Goal: Task Accomplishment & Management: Manage account settings

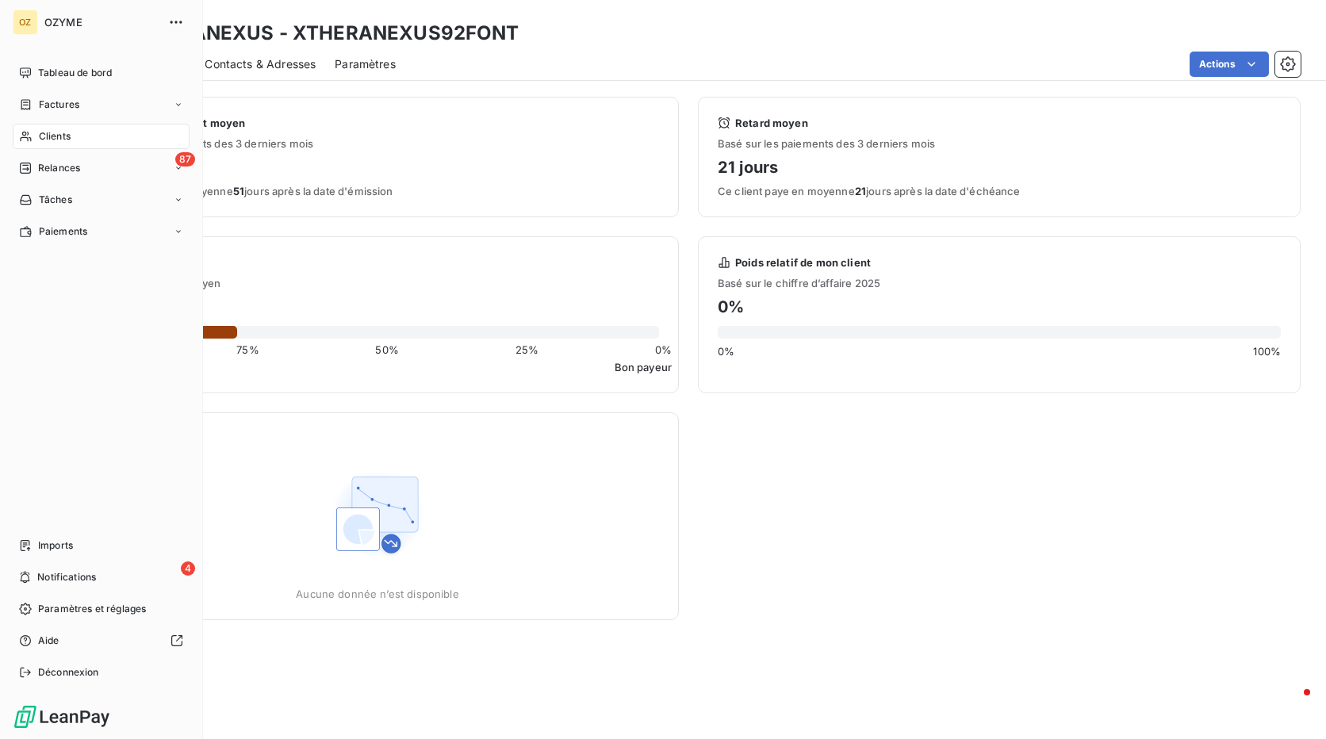
click at [75, 137] on div "Clients" at bounding box center [101, 136] width 177 height 25
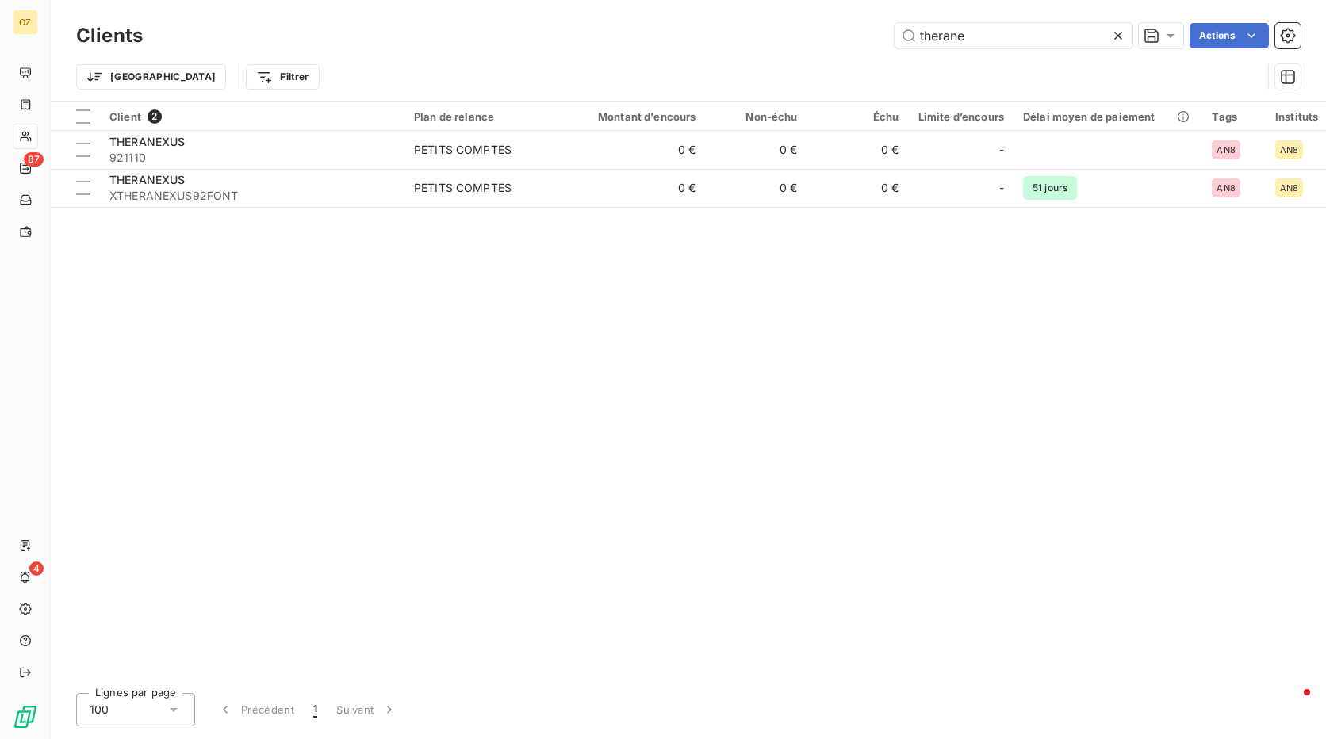
drag, startPoint x: 1017, startPoint y: 32, endPoint x: 787, endPoint y: 32, distance: 230.7
click at [787, 32] on div "therane Actions" at bounding box center [731, 35] width 1139 height 25
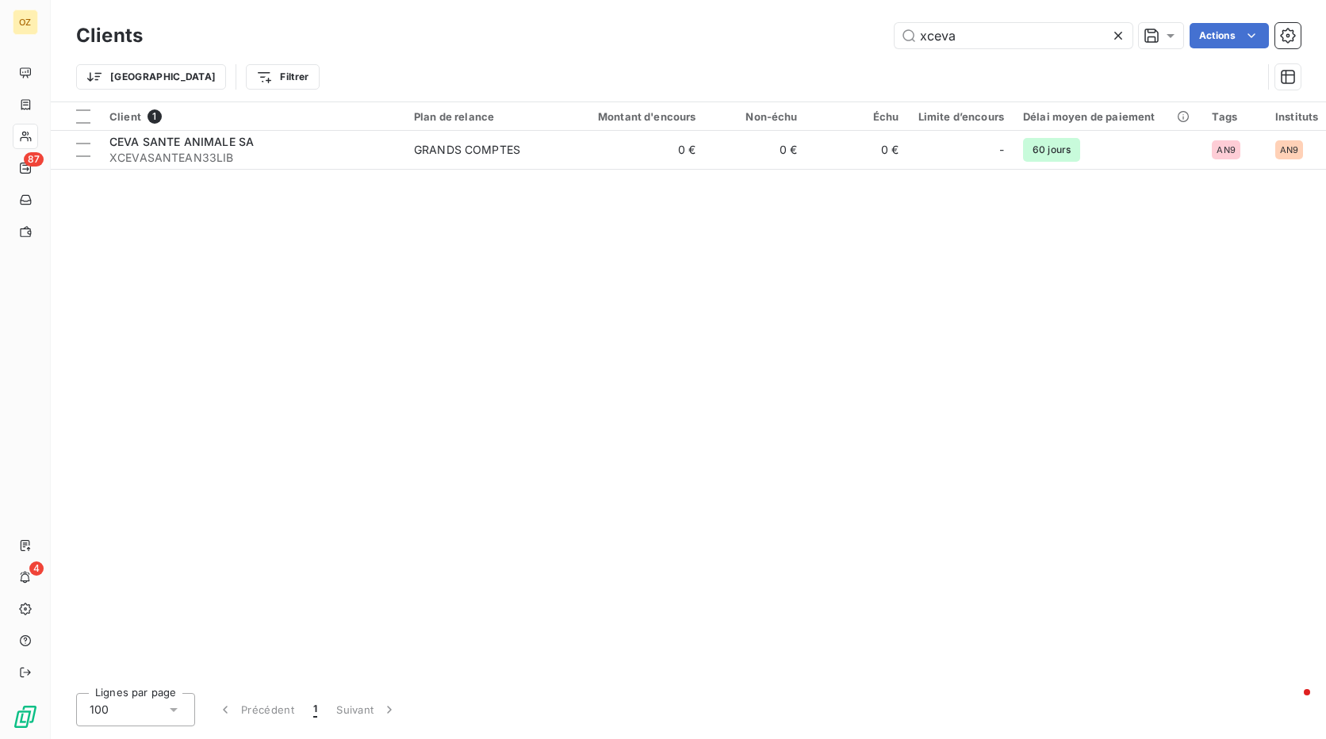
type input "xceva"
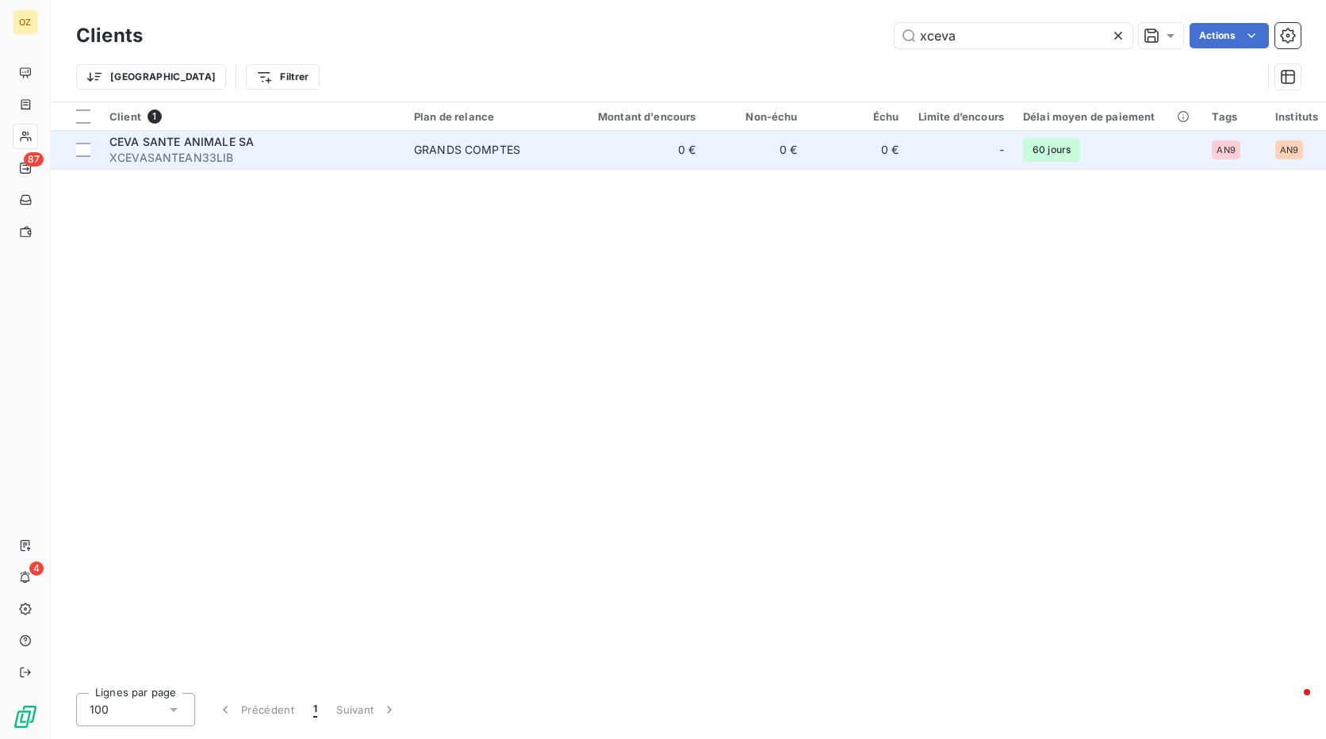
click at [226, 155] on span "XCEVASANTEAN33LIB" at bounding box center [251, 158] width 285 height 16
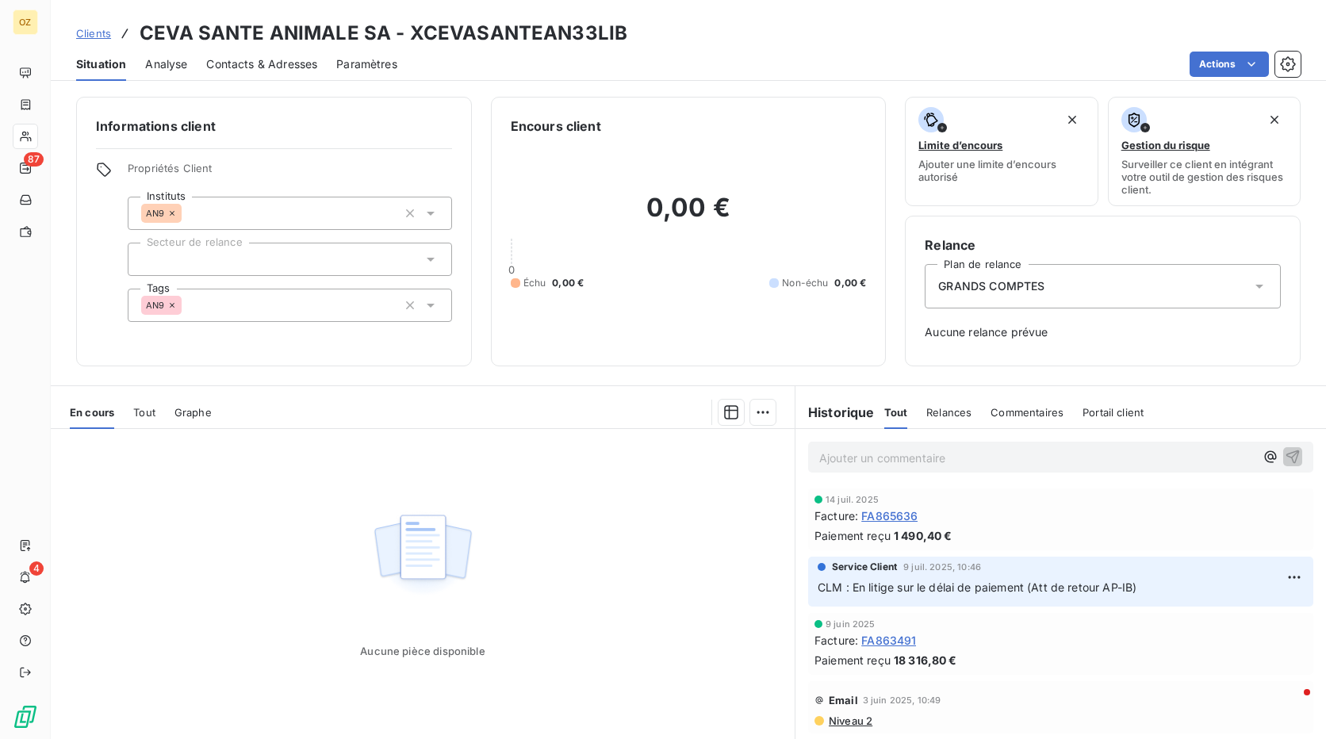
click at [379, 64] on span "Paramètres" at bounding box center [366, 64] width 61 height 16
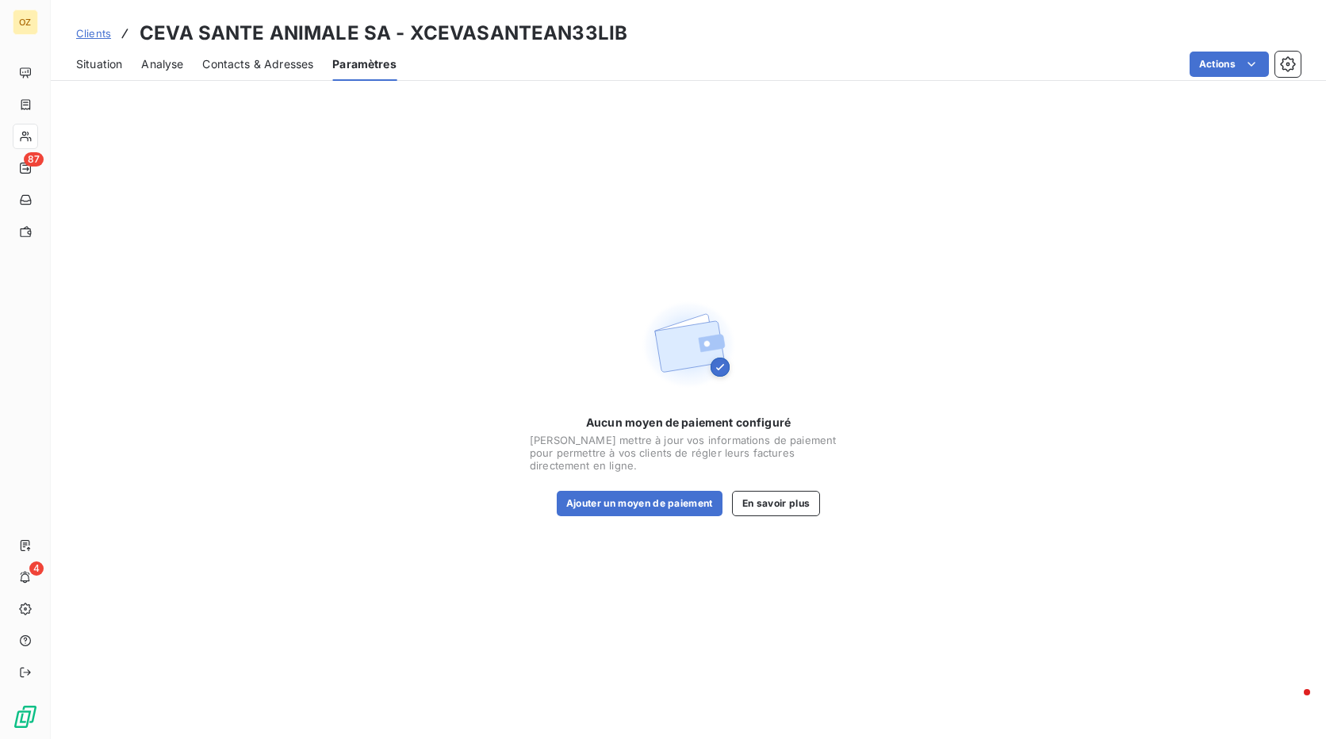
click at [274, 52] on div "Contacts & Adresses" at bounding box center [257, 64] width 111 height 33
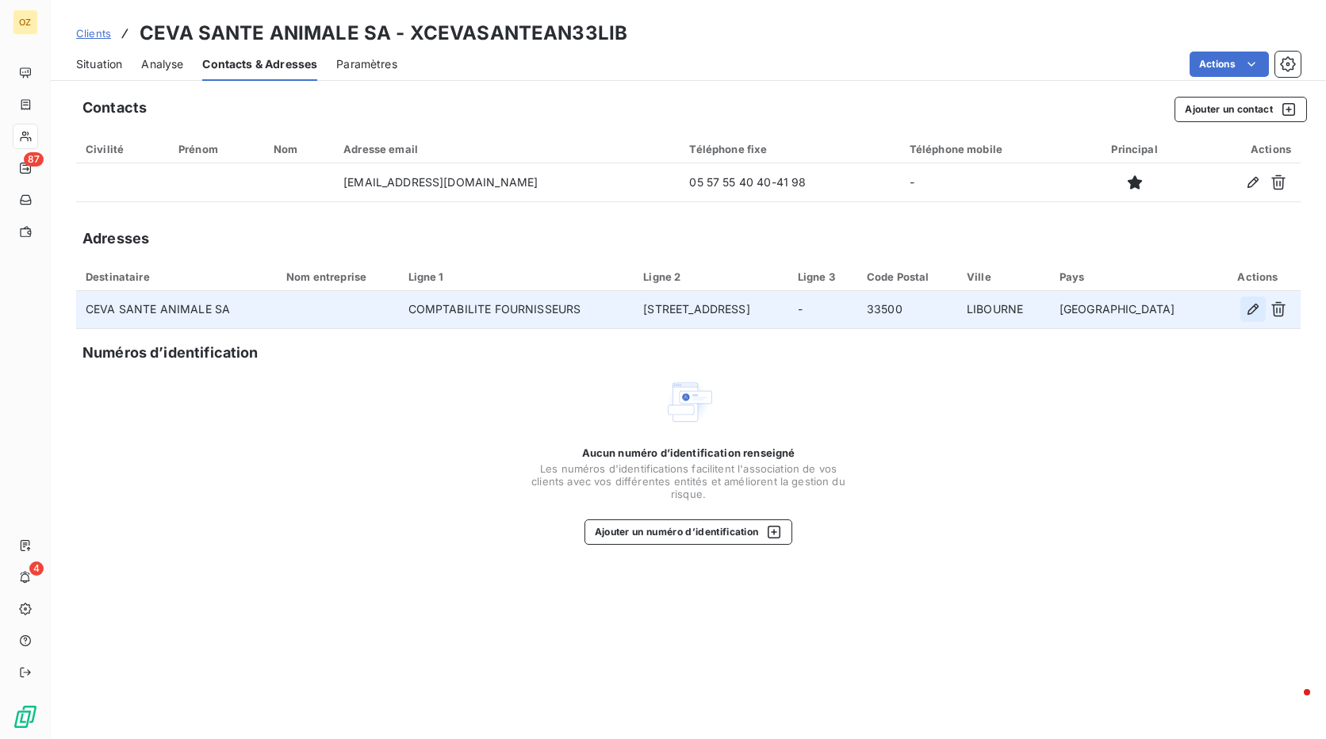
click at [1246, 310] on icon "button" at bounding box center [1253, 309] width 16 height 16
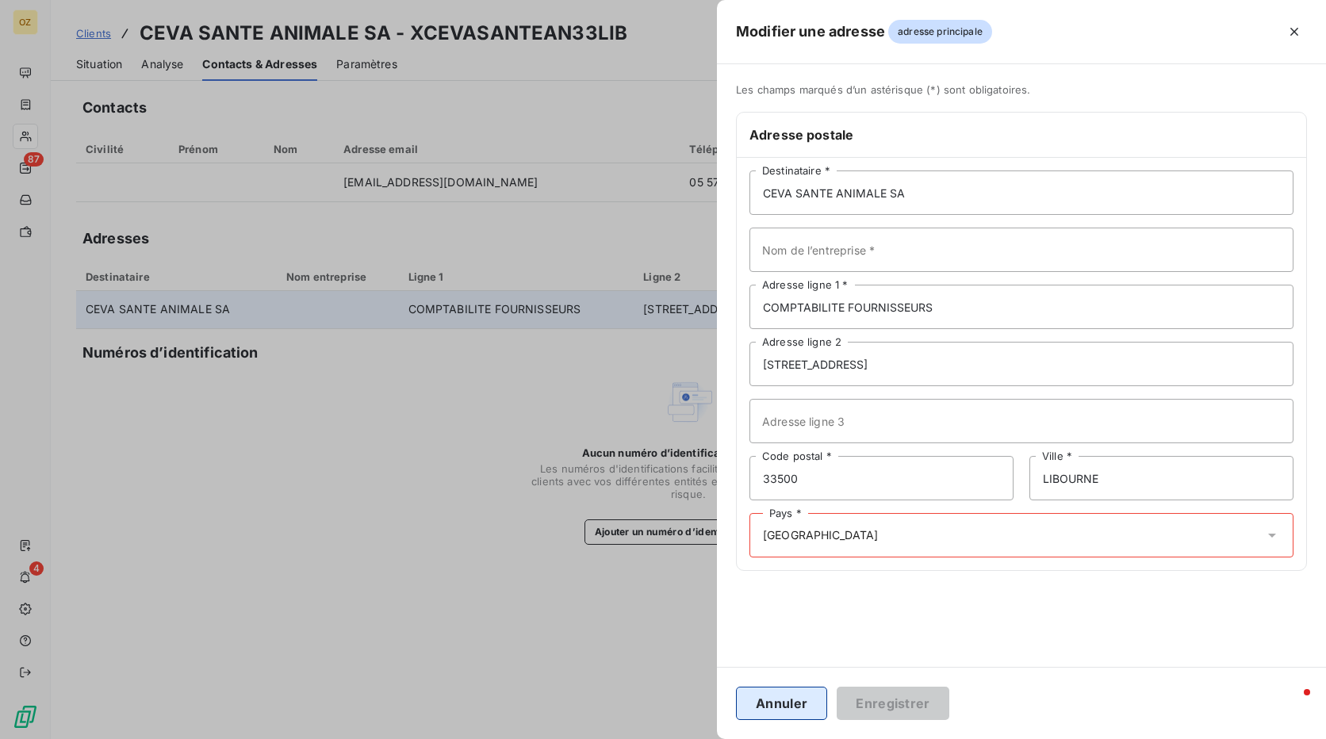
click at [807, 706] on button "Annuler" at bounding box center [781, 703] width 91 height 33
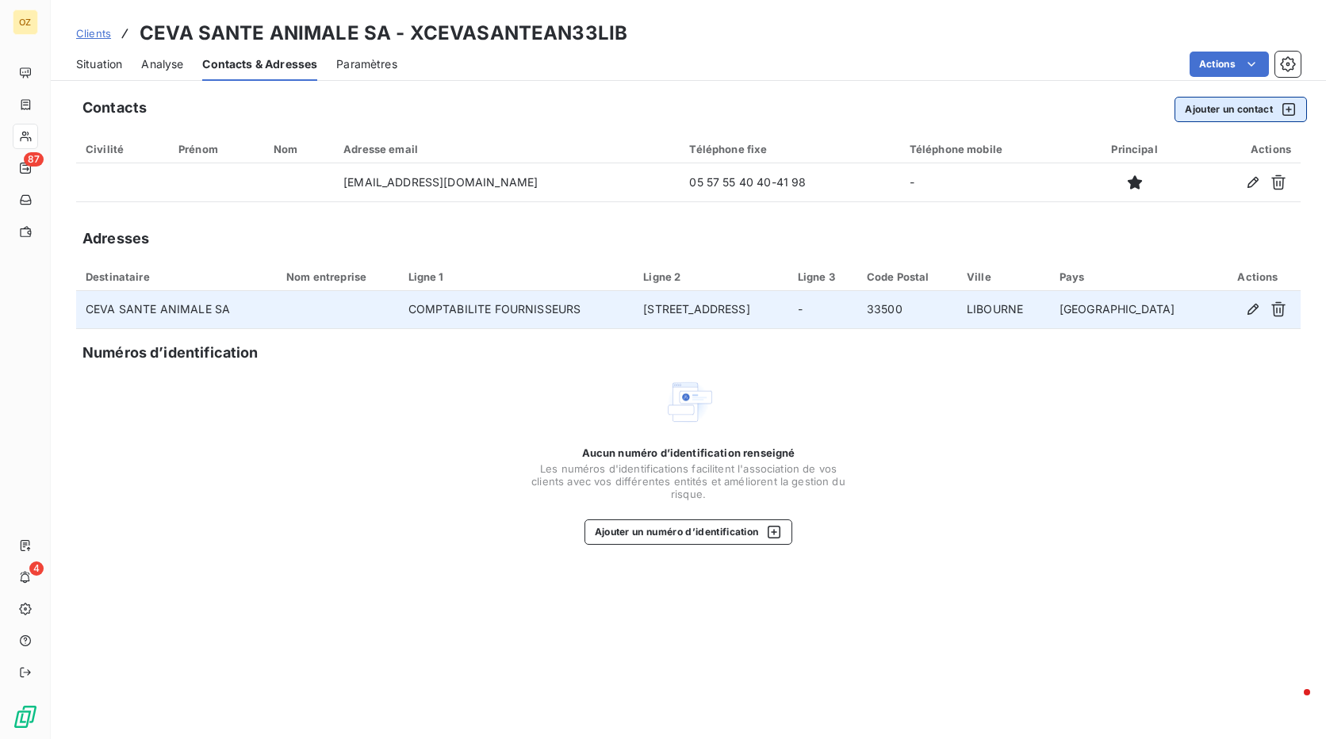
click at [1251, 105] on button "Ajouter un contact" at bounding box center [1240, 109] width 132 height 25
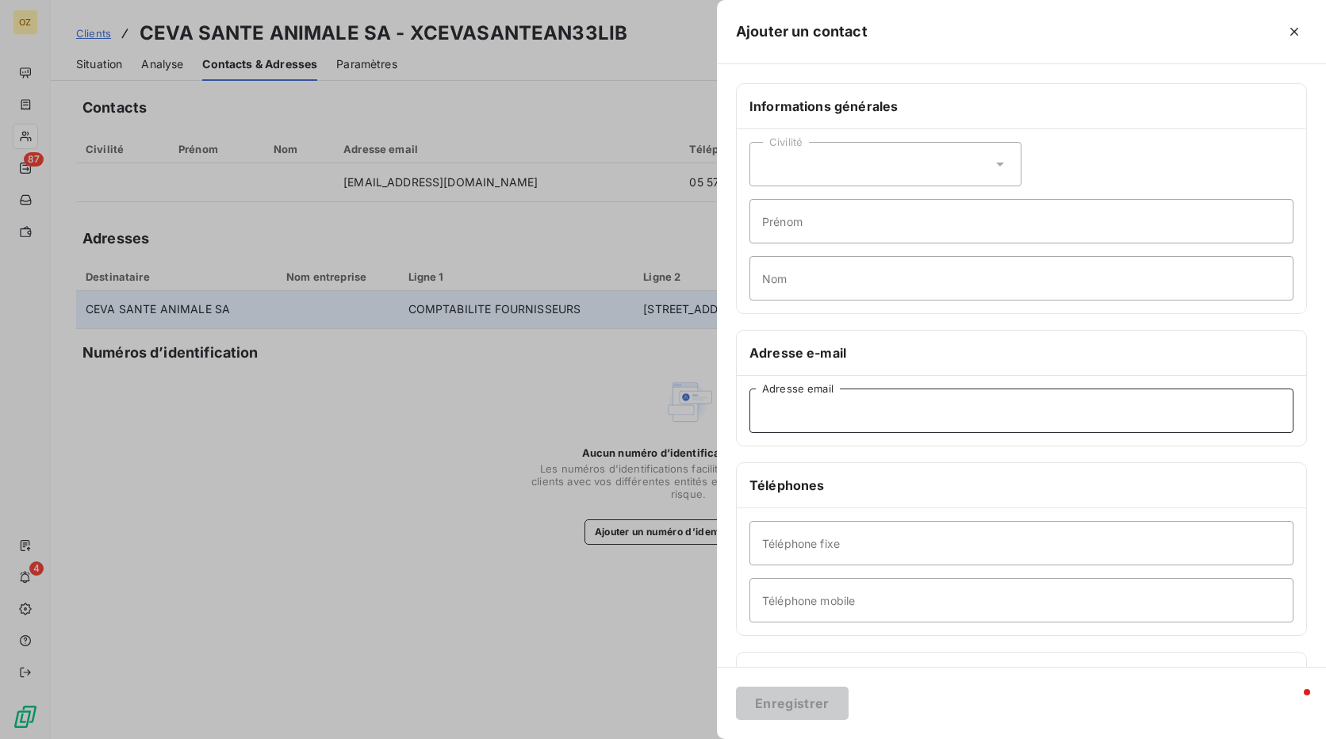
click at [779, 407] on input "Adresse email" at bounding box center [1021, 411] width 544 height 44
paste input "[EMAIL_ADDRESS][DOMAIN_NAME]"
type input "[EMAIL_ADDRESS][DOMAIN_NAME]"
click at [801, 702] on button "Enregistrer" at bounding box center [792, 703] width 113 height 33
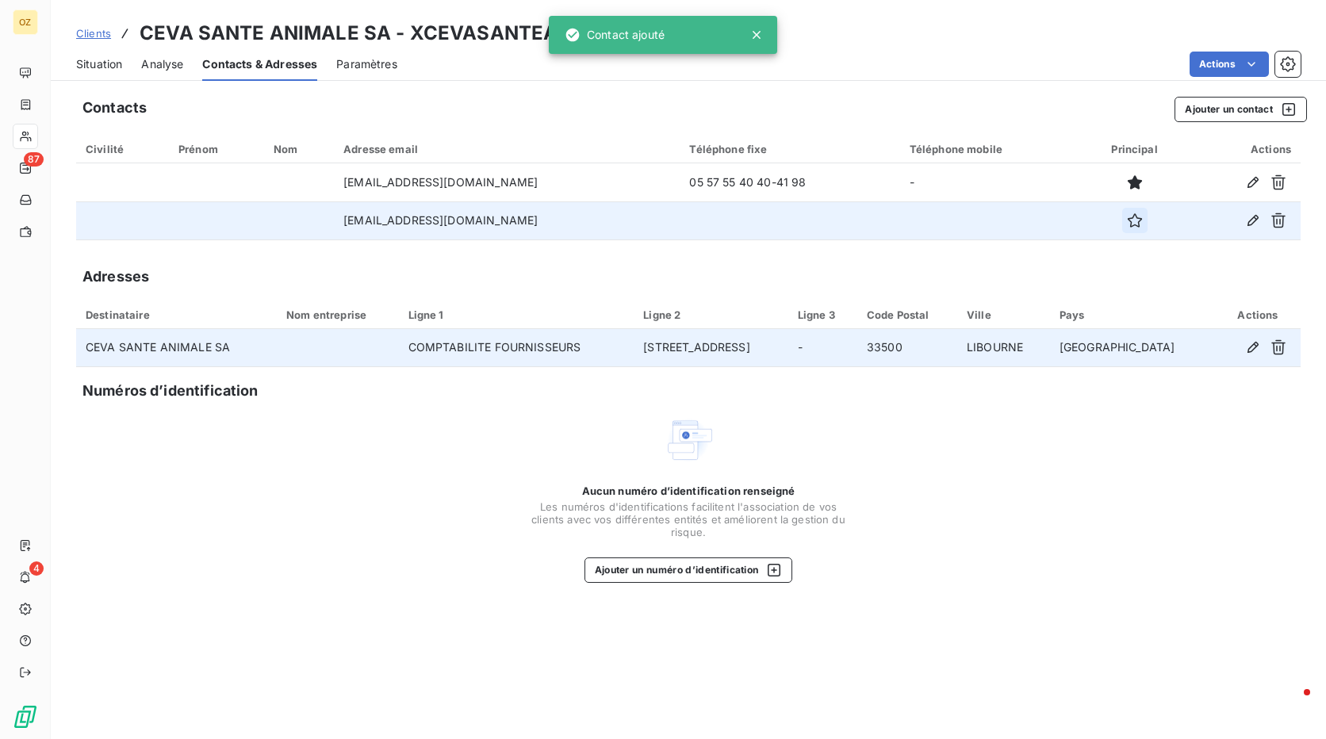
click at [1143, 213] on icon "button" at bounding box center [1135, 220] width 16 height 16
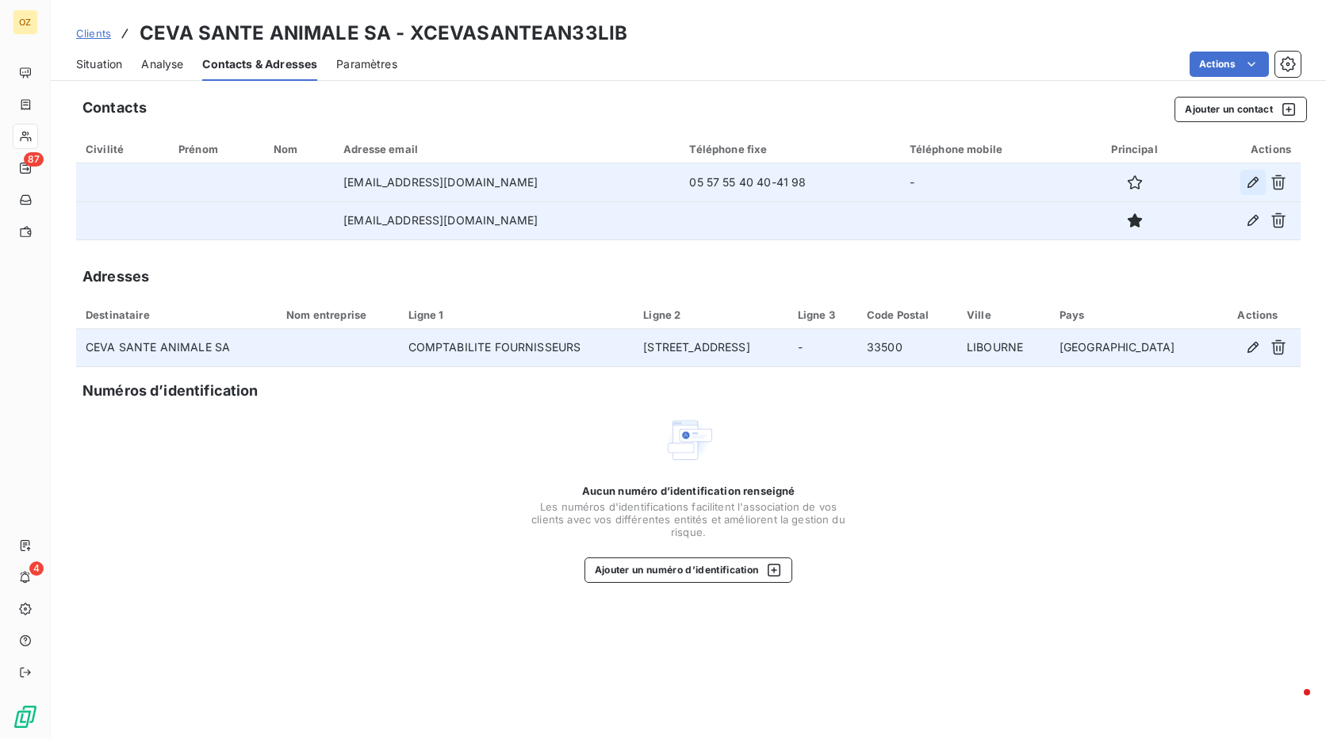
click at [1245, 178] on icon "button" at bounding box center [1253, 182] width 16 height 16
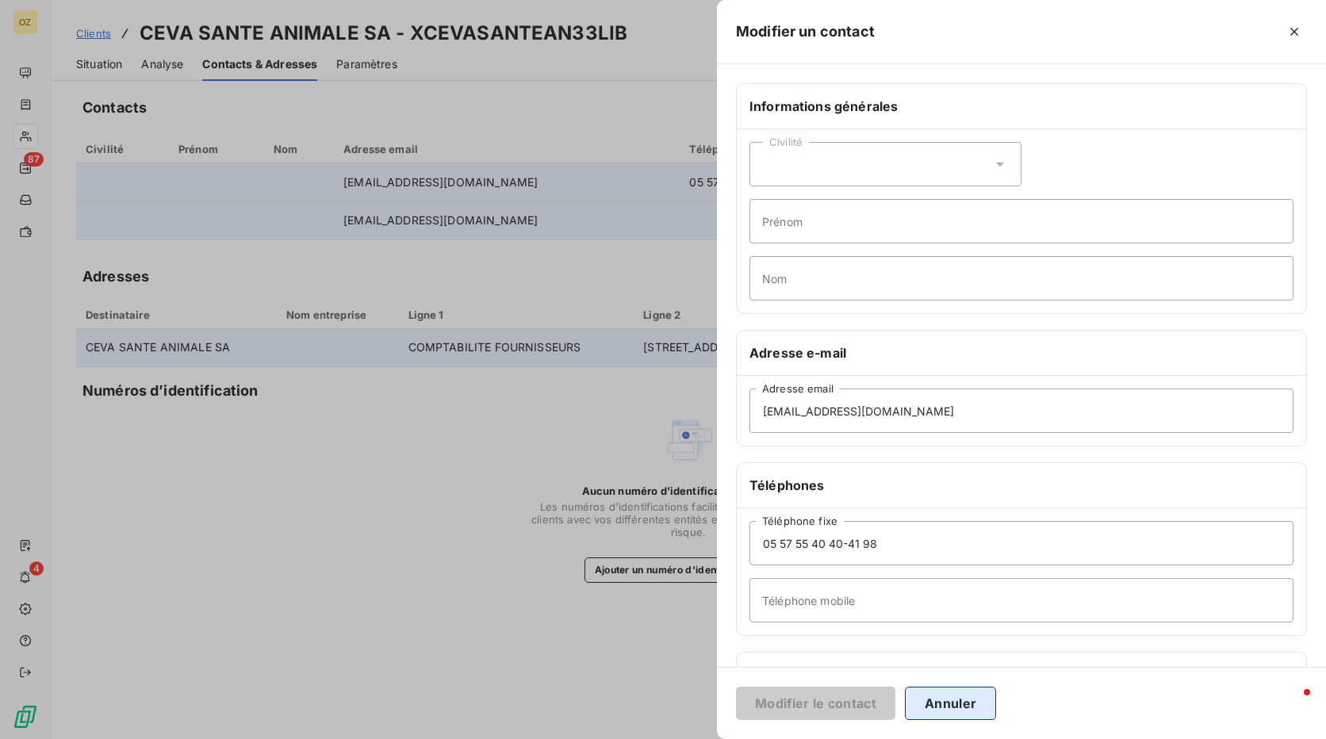
click at [958, 697] on button "Annuler" at bounding box center [950, 703] width 91 height 33
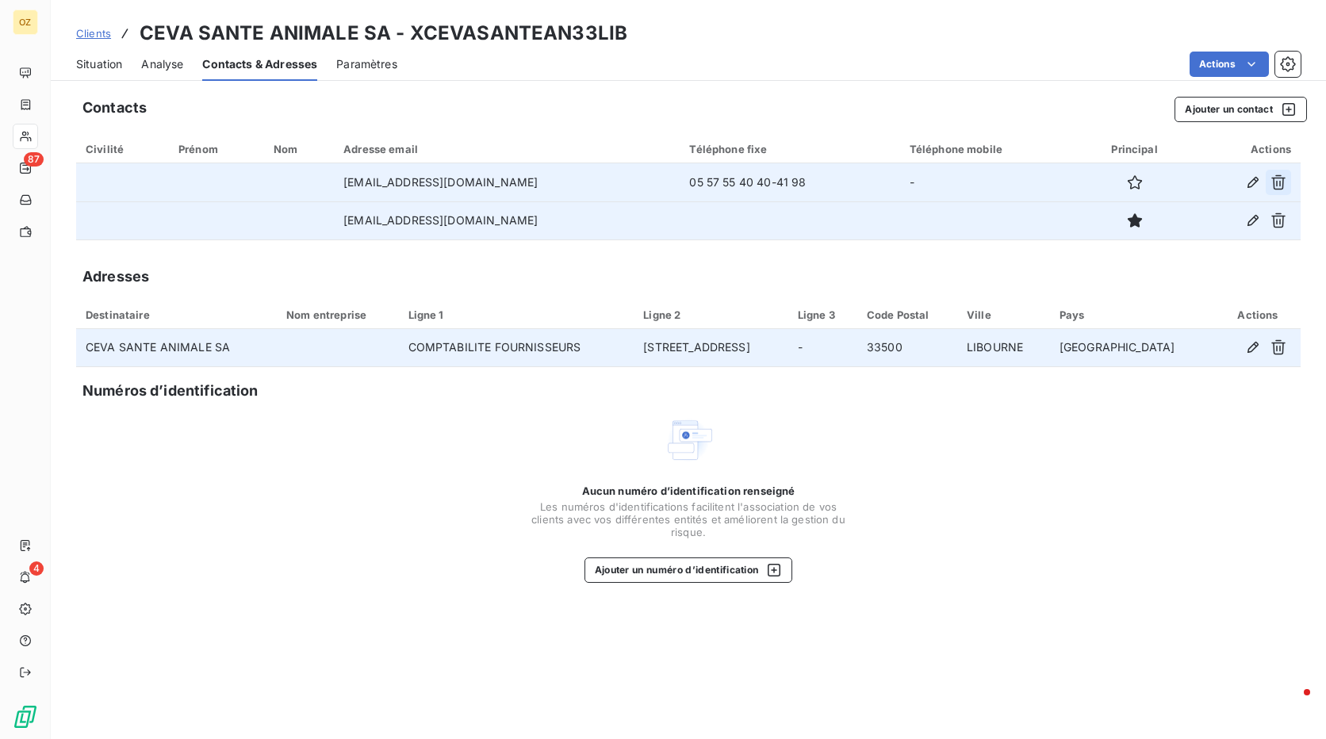
click at [1283, 183] on icon "button" at bounding box center [1278, 182] width 14 height 15
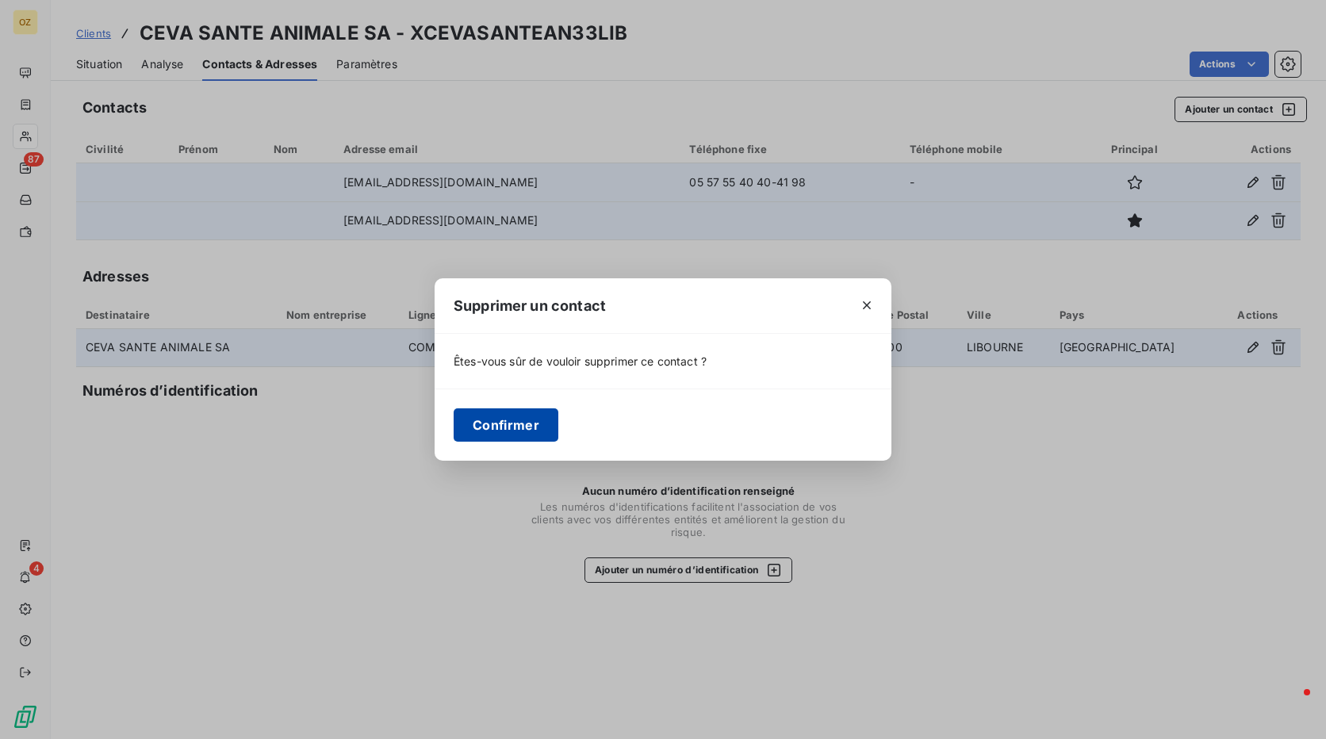
click at [519, 420] on button "Confirmer" at bounding box center [506, 424] width 105 height 33
